Goal: Transaction & Acquisition: Purchase product/service

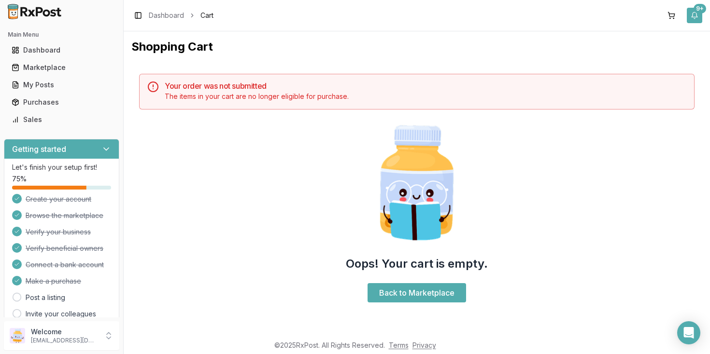
click at [696, 18] on button "9+" at bounding box center [693, 15] width 15 height 15
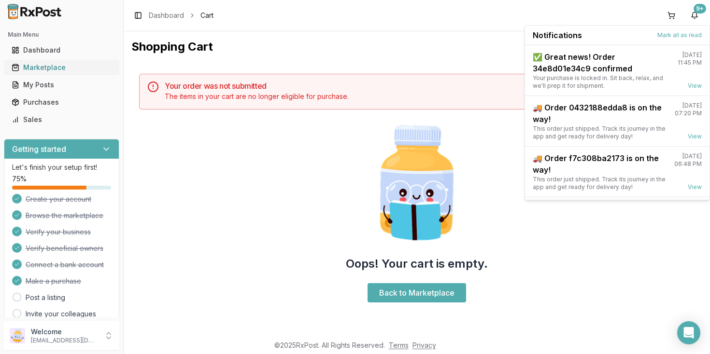
click at [58, 67] on div "Marketplace" at bounding box center [62, 68] width 100 height 10
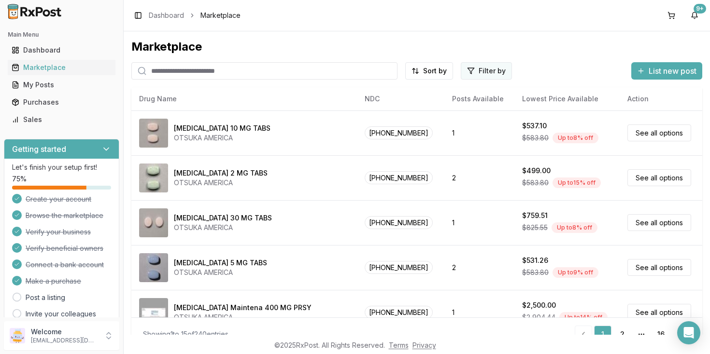
click at [482, 74] on html "Main Menu Dashboard Marketplace My Posts Purchases Sales Getting started Let's …" at bounding box center [355, 177] width 710 height 354
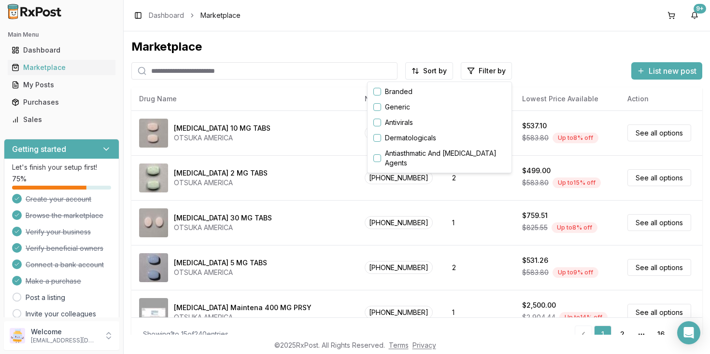
click at [377, 94] on button "button" at bounding box center [377, 92] width 8 height 8
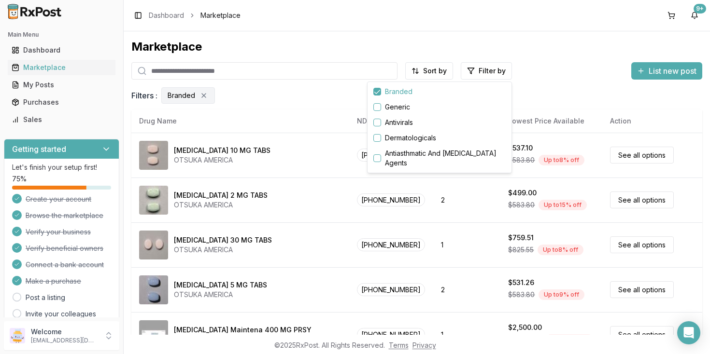
click at [377, 94] on button "button" at bounding box center [377, 92] width 8 height 8
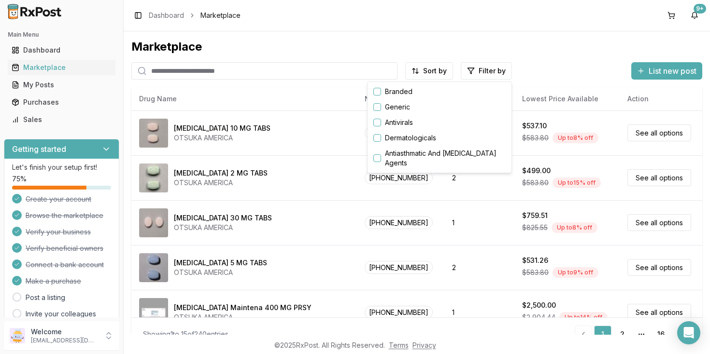
click at [319, 175] on html "Main Menu Dashboard Marketplace My Posts Purchases Sales Getting started Let's …" at bounding box center [355, 177] width 710 height 354
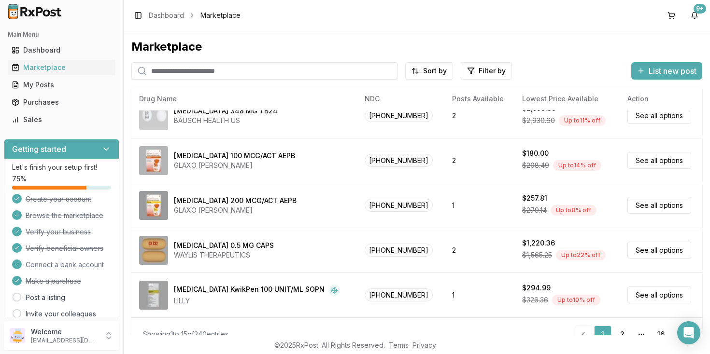
scroll to position [16, 0]
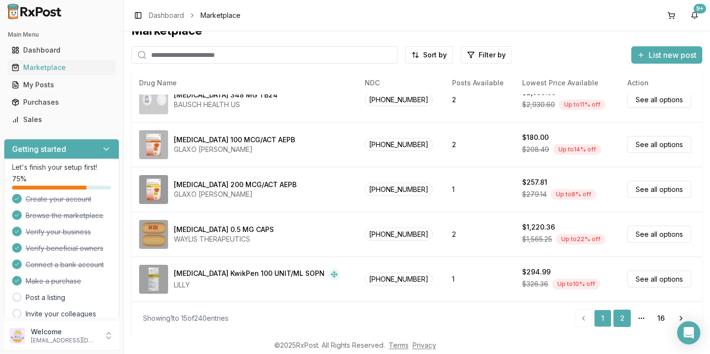
click at [618, 317] on link "2" at bounding box center [621, 318] width 17 height 17
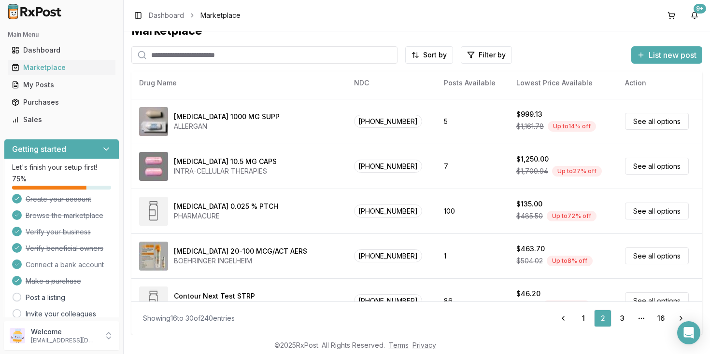
scroll to position [466, 0]
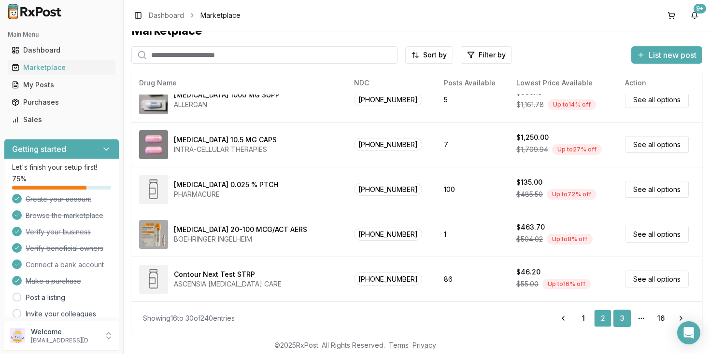
click at [623, 319] on link "3" at bounding box center [621, 318] width 17 height 17
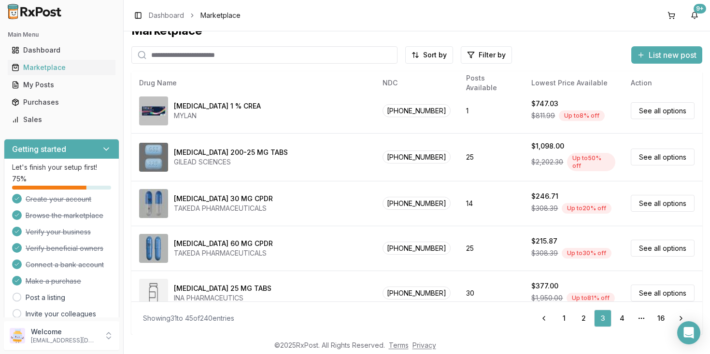
scroll to position [466, 0]
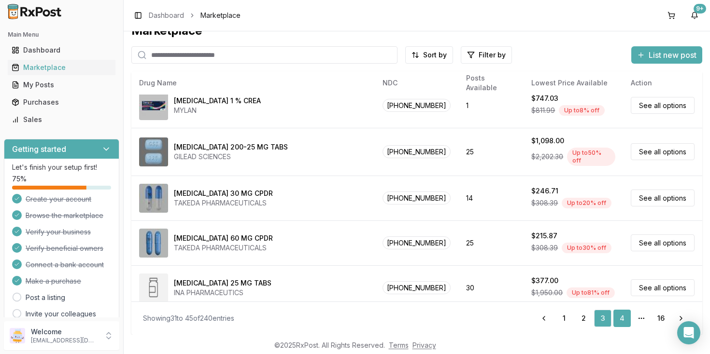
click at [619, 318] on link "4" at bounding box center [621, 318] width 17 height 17
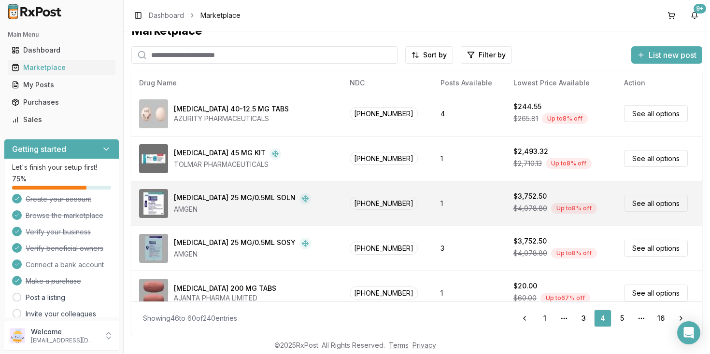
scroll to position [466, 0]
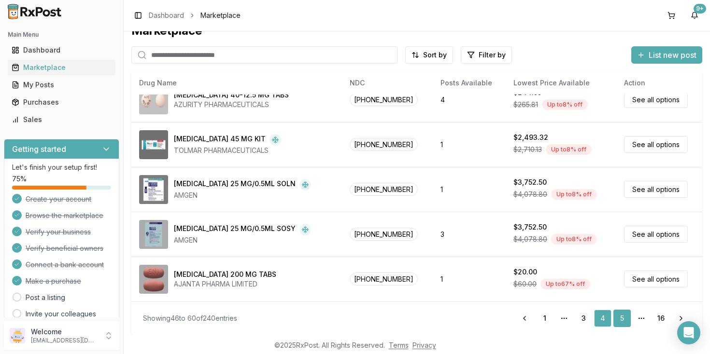
click at [619, 317] on link "5" at bounding box center [621, 318] width 17 height 17
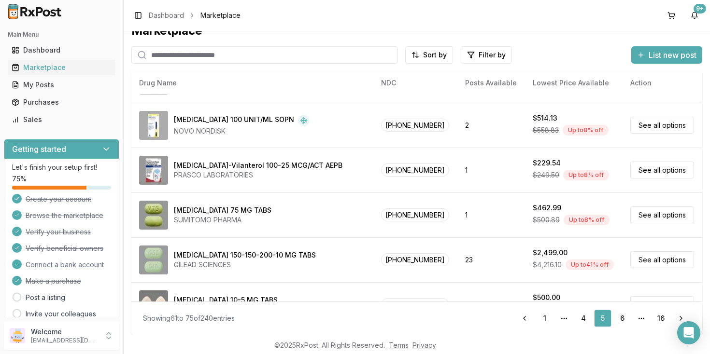
scroll to position [271, 0]
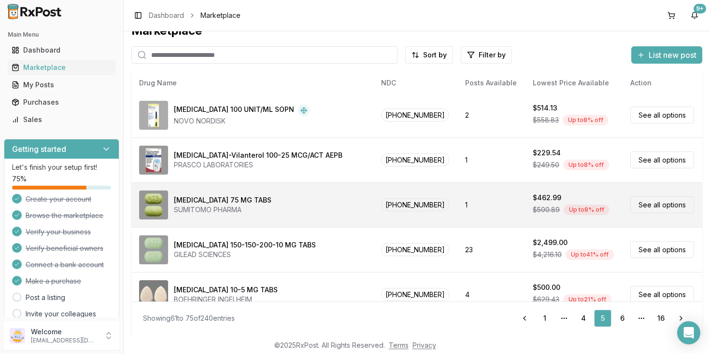
click at [643, 207] on link "See all options" at bounding box center [662, 204] width 64 height 17
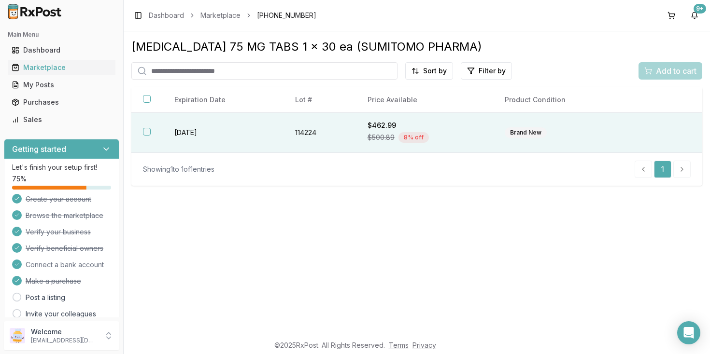
click at [146, 136] on button "button" at bounding box center [147, 132] width 8 height 8
click at [669, 76] on span "Add to cart" at bounding box center [675, 71] width 41 height 12
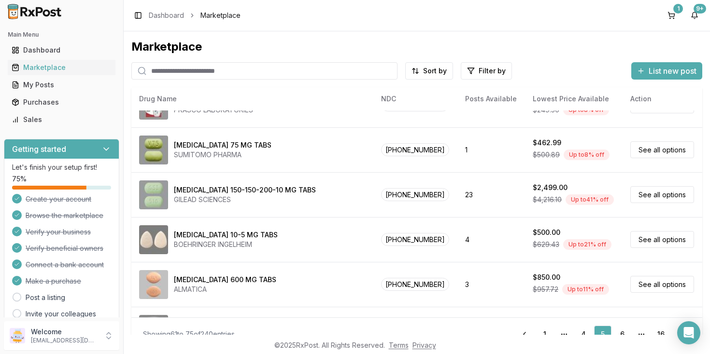
scroll to position [339, 0]
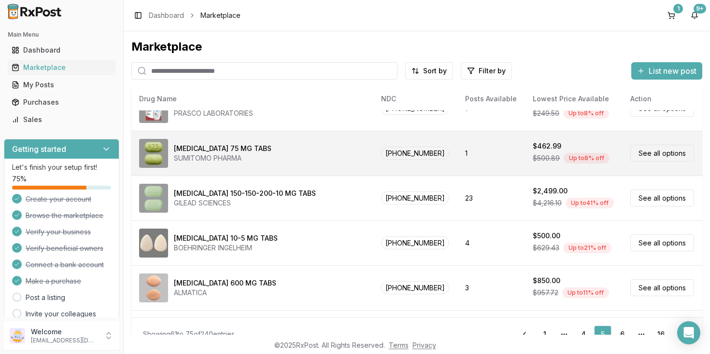
click at [644, 153] on link "See all options" at bounding box center [662, 153] width 64 height 17
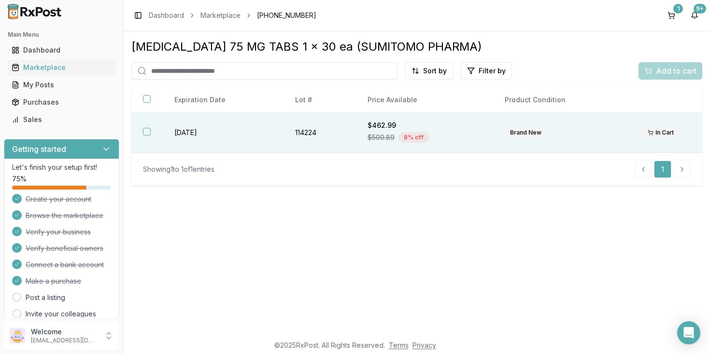
click at [149, 136] on button "button" at bounding box center [147, 132] width 8 height 8
click at [670, 76] on span "Add to cart" at bounding box center [675, 71] width 41 height 12
click at [53, 70] on div "Marketplace" at bounding box center [62, 68] width 100 height 10
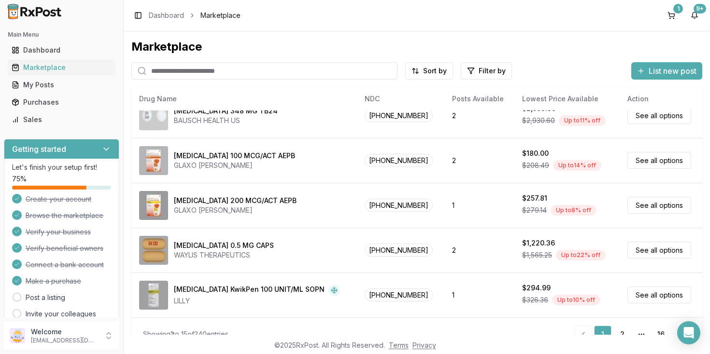
scroll to position [16, 0]
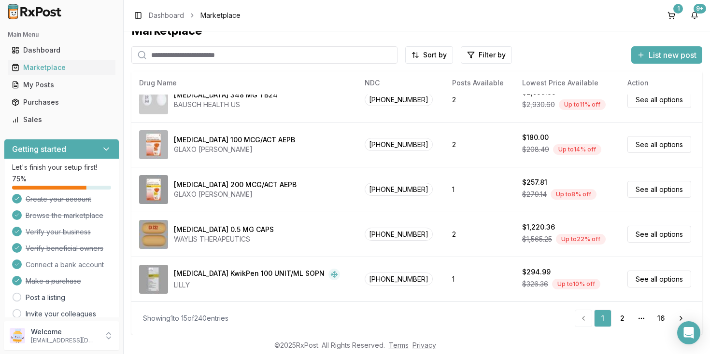
click at [641, 320] on icon "pagination" at bounding box center [641, 319] width 8 height 8
click at [623, 316] on link "2" at bounding box center [621, 318] width 17 height 17
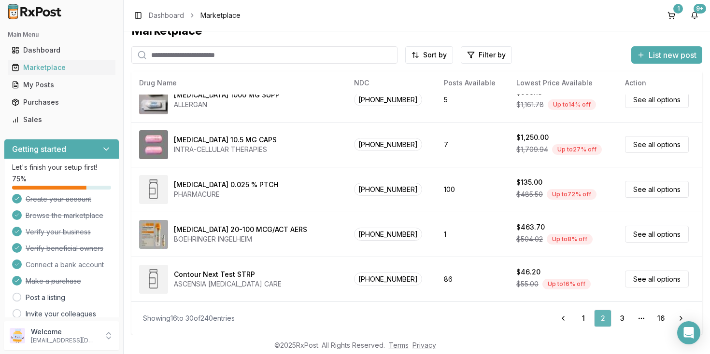
click at [623, 316] on link "3" at bounding box center [621, 318] width 17 height 17
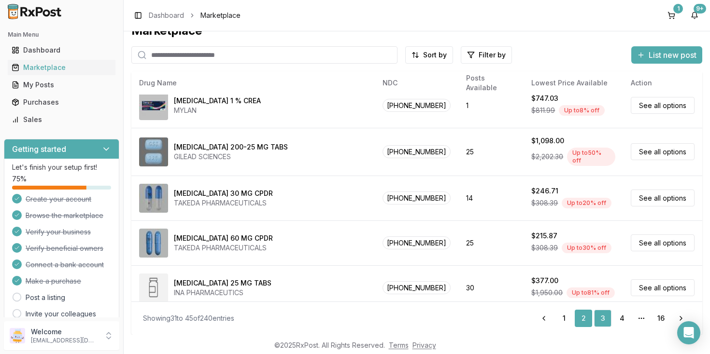
click at [623, 316] on link "4" at bounding box center [621, 318] width 17 height 17
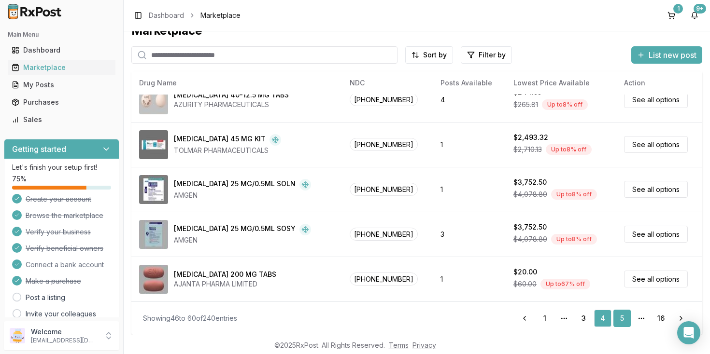
click at [626, 319] on link "5" at bounding box center [621, 318] width 17 height 17
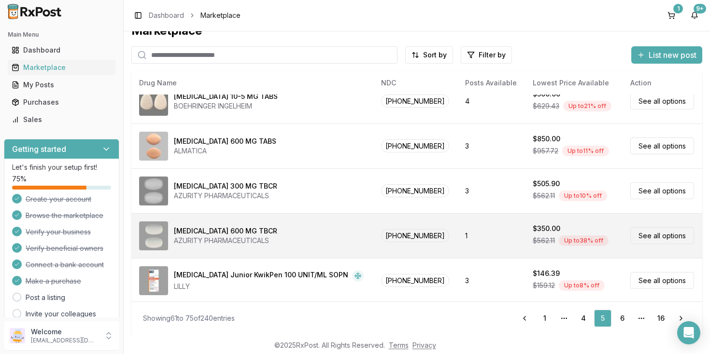
scroll to position [466, 0]
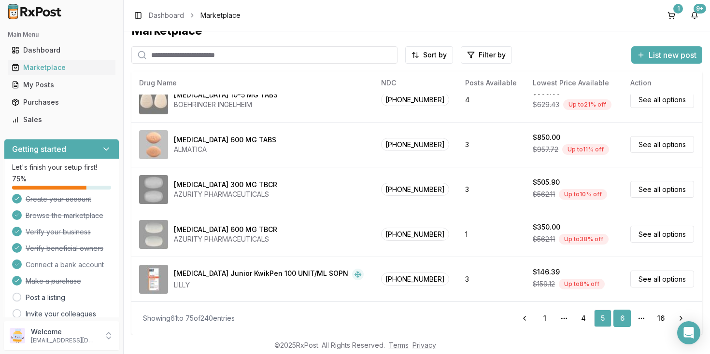
click at [623, 318] on link "6" at bounding box center [621, 318] width 17 height 17
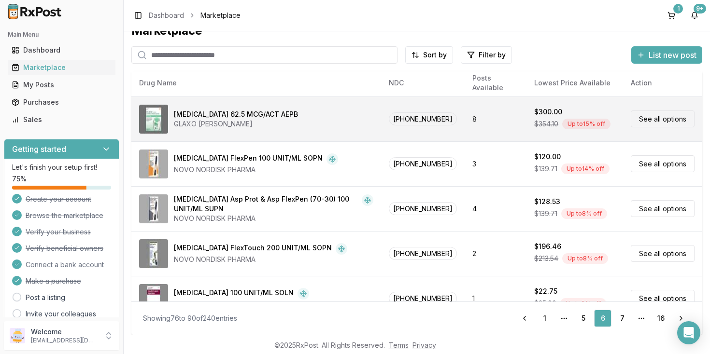
scroll to position [472, 0]
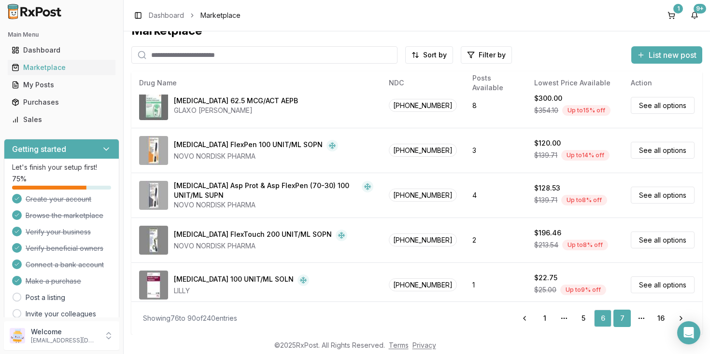
click at [625, 320] on link "7" at bounding box center [621, 318] width 17 height 17
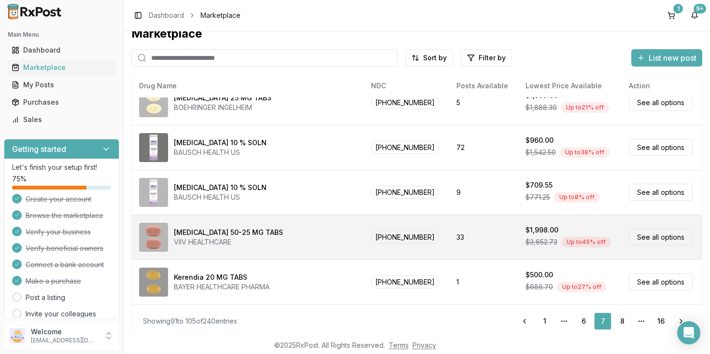
scroll to position [16, 0]
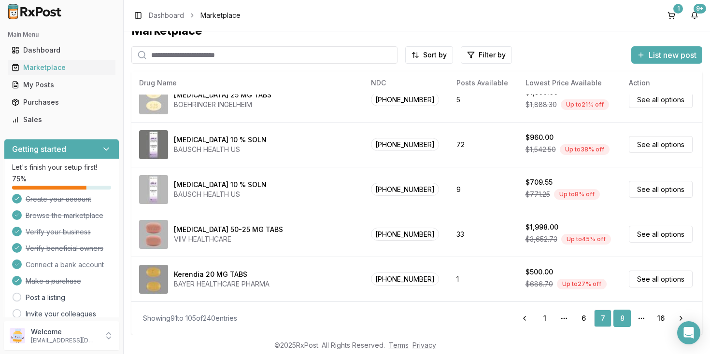
click at [623, 320] on link "8" at bounding box center [621, 318] width 17 height 17
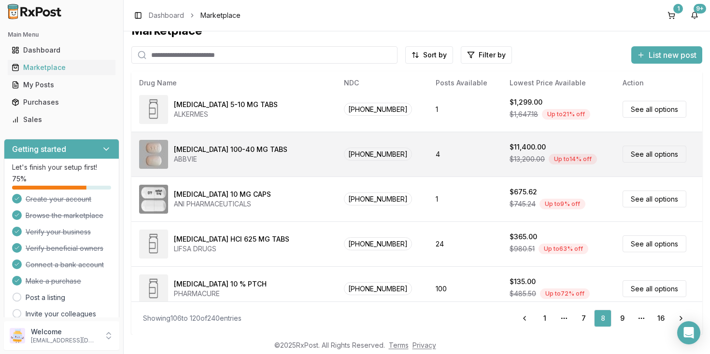
scroll to position [466, 0]
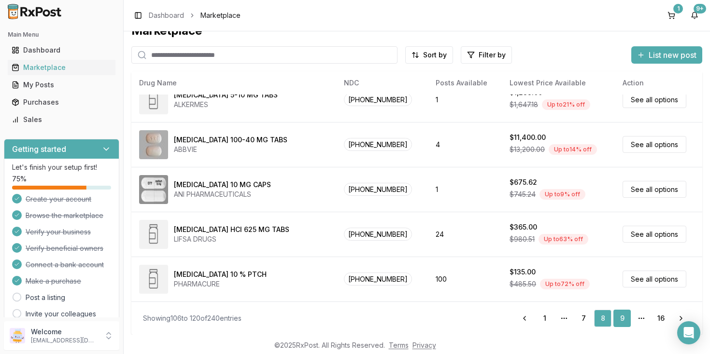
click at [624, 325] on link "9" at bounding box center [621, 318] width 17 height 17
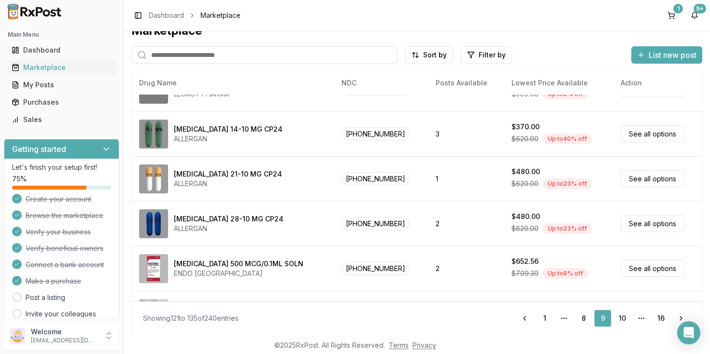
scroll to position [466, 0]
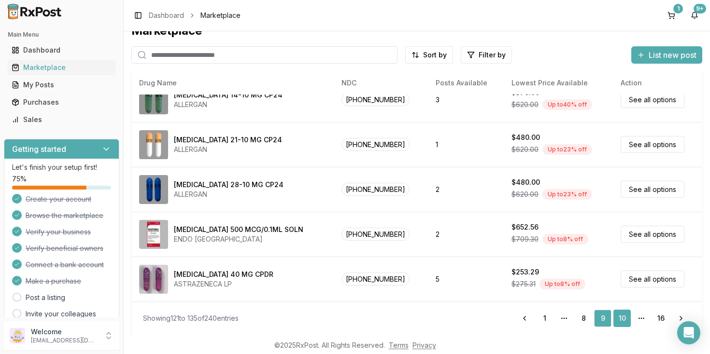
click at [623, 320] on link "10" at bounding box center [621, 318] width 17 height 17
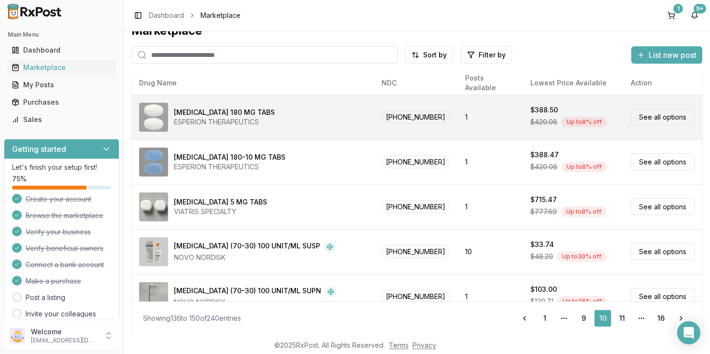
click at [652, 116] on link "See all options" at bounding box center [662, 117] width 64 height 17
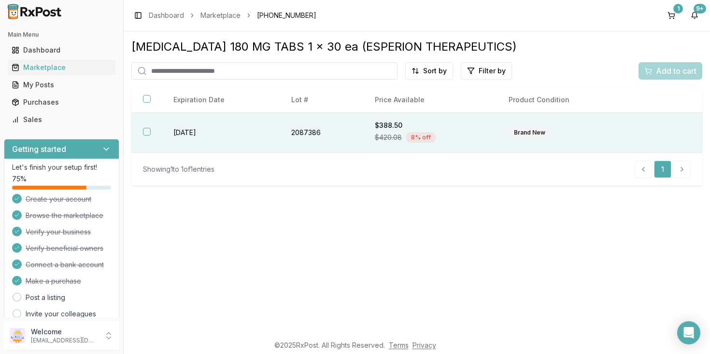
click at [146, 136] on button "button" at bounding box center [147, 132] width 8 height 8
click at [675, 70] on span "Add to cart" at bounding box center [675, 71] width 41 height 12
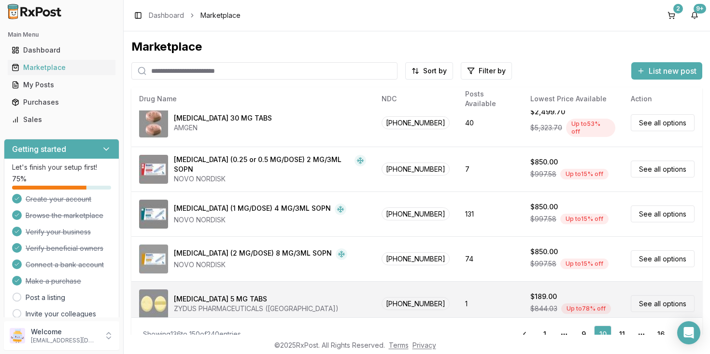
scroll to position [16, 0]
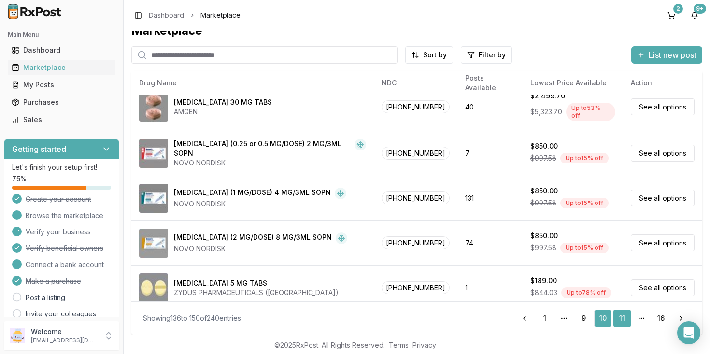
click at [621, 318] on link "11" at bounding box center [621, 318] width 17 height 17
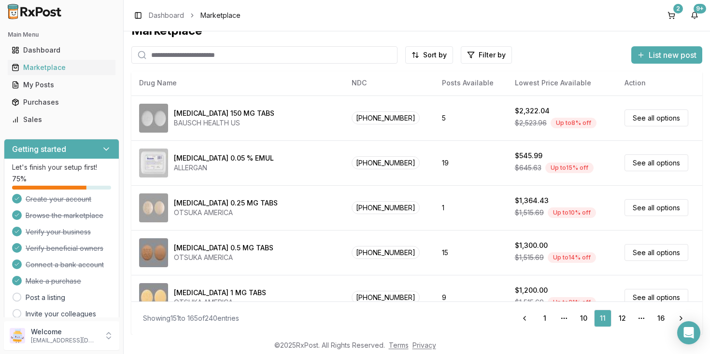
scroll to position [466, 0]
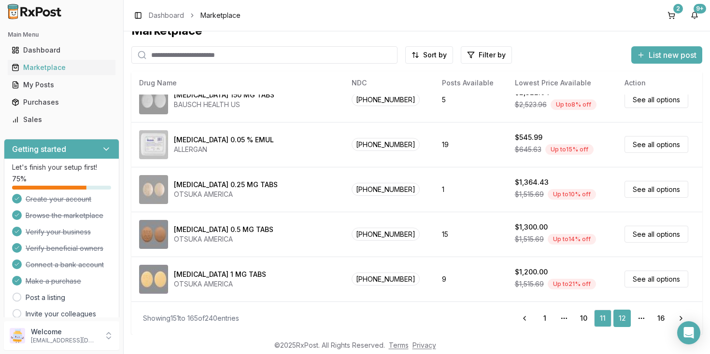
click at [623, 317] on link "12" at bounding box center [621, 318] width 17 height 17
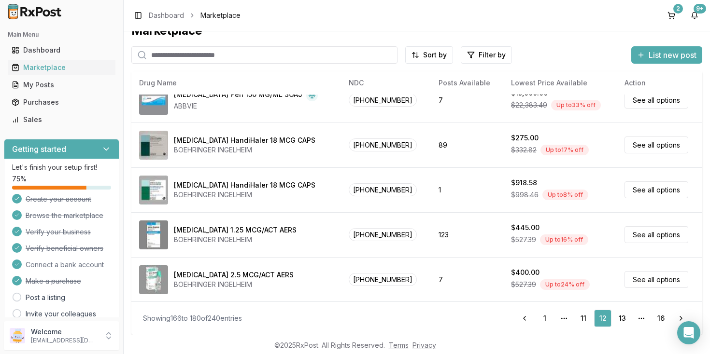
scroll to position [466, 0]
click at [622, 320] on link "13" at bounding box center [621, 318] width 17 height 17
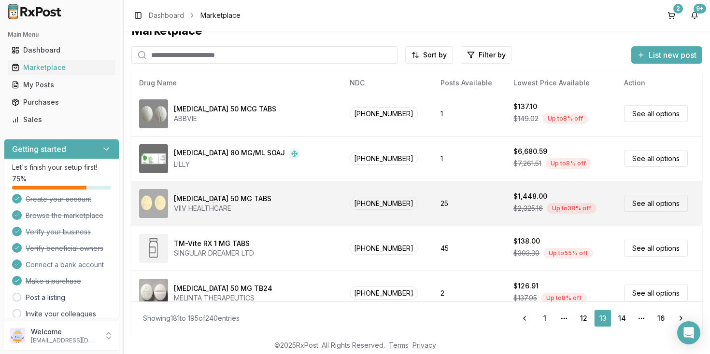
scroll to position [466, 0]
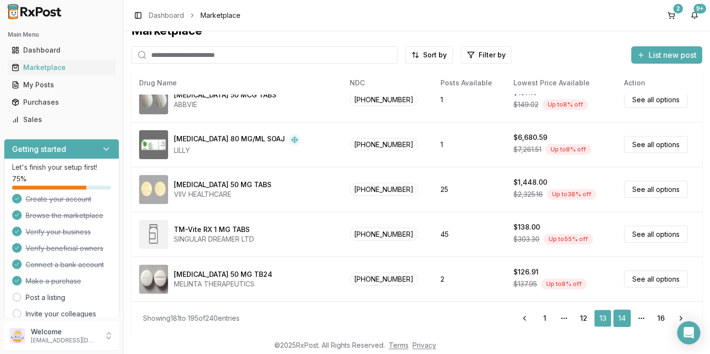
click at [622, 317] on link "14" at bounding box center [621, 318] width 17 height 17
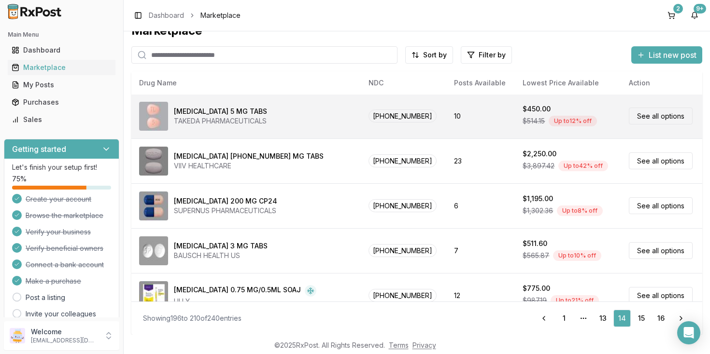
scroll to position [466, 0]
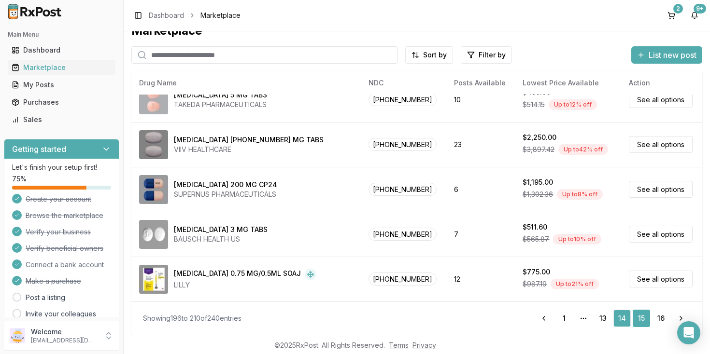
click at [642, 320] on link "15" at bounding box center [640, 318] width 17 height 17
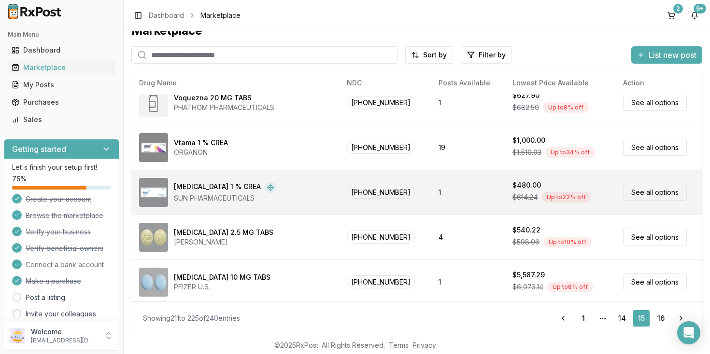
scroll to position [466, 0]
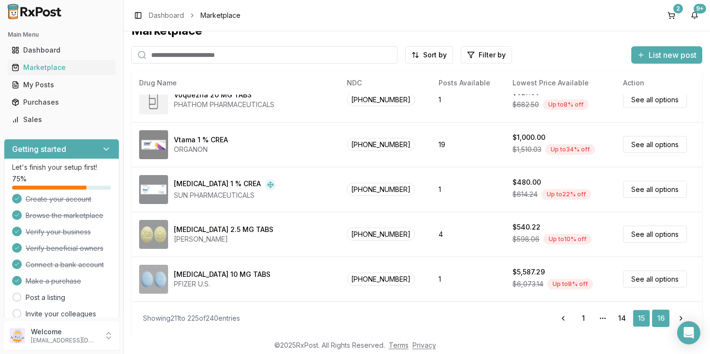
click at [659, 319] on link "16" at bounding box center [660, 318] width 17 height 17
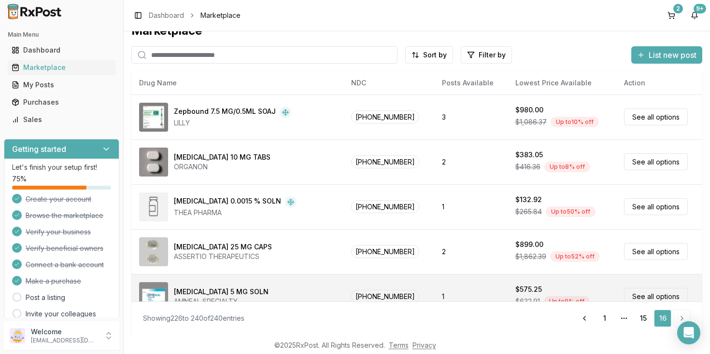
scroll to position [351, 0]
